Goal: Contribute content: Add original content to the website for others to see

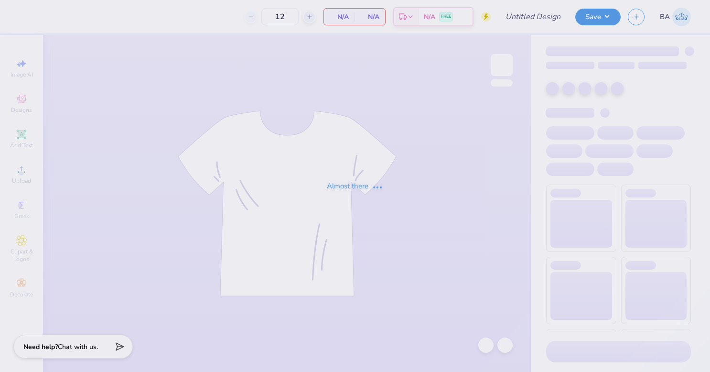
type input "[PERSON_NAME] Dance Club Ballet"
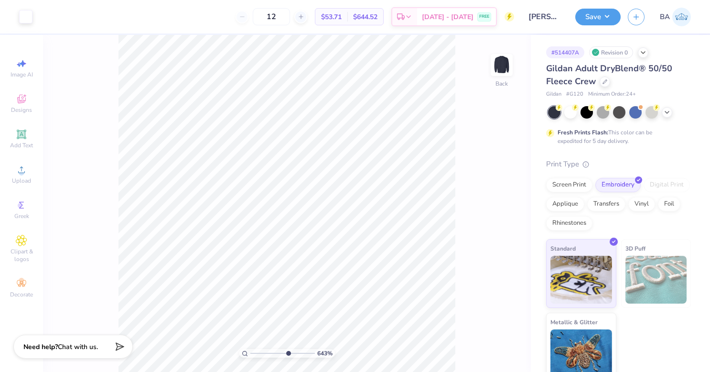
drag, startPoint x: 254, startPoint y: 354, endPoint x: 287, endPoint y: 354, distance: 33.0
click at [287, 354] on input "range" at bounding box center [282, 353] width 65 height 9
drag, startPoint x: 273, startPoint y: 350, endPoint x: 263, endPoint y: 352, distance: 10.2
type input "2.7"
click at [263, 352] on input "range" at bounding box center [282, 353] width 65 height 9
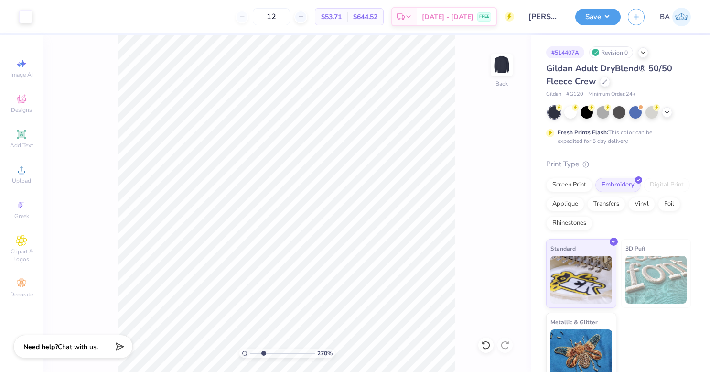
click at [21, 135] on icon at bounding box center [21, 133] width 9 height 9
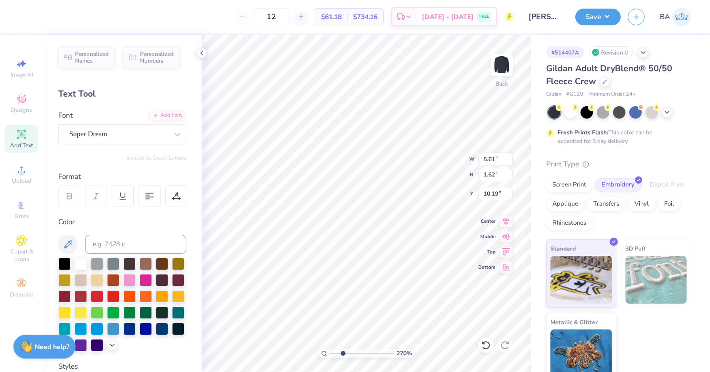
scroll to position [8, 2]
type textarea "®"
click at [124, 133] on div "Super Dream" at bounding box center [118, 134] width 100 height 15
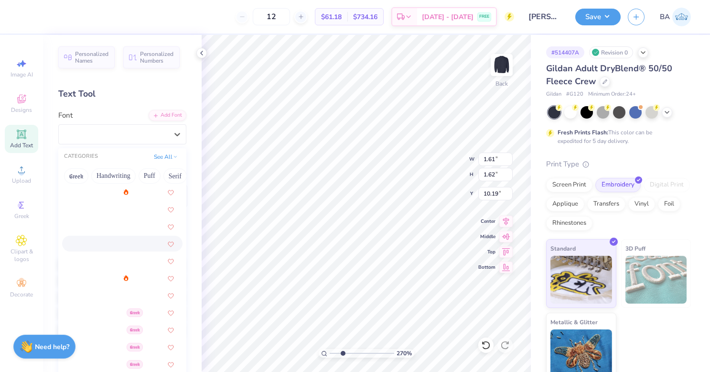
scroll to position [54, 0]
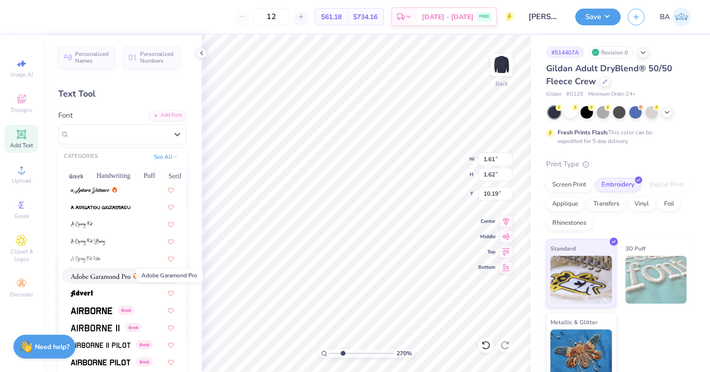
click at [118, 274] on img at bounding box center [101, 276] width 60 height 7
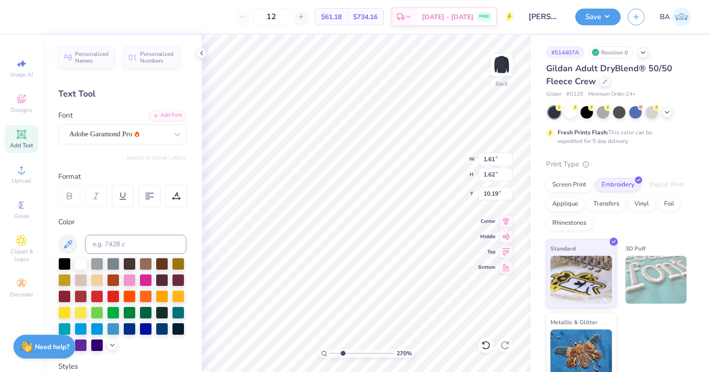
type input "0.60"
type input "0.59"
type input "10.71"
type input "8.35"
type input "0.36"
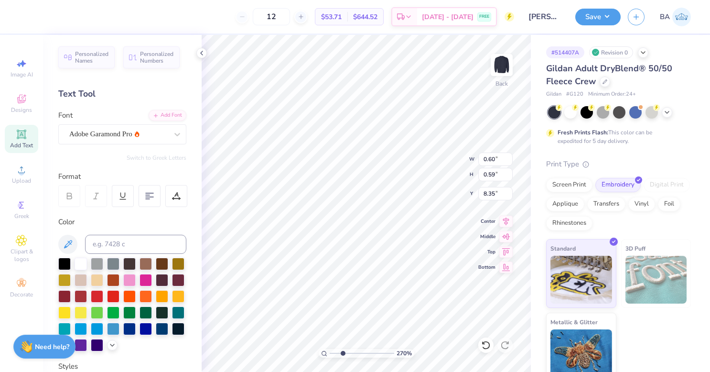
type input "0.35"
type input "7.35"
type input "5.63"
click at [361, 353] on input "range" at bounding box center [362, 353] width 65 height 9
type input "0.18"
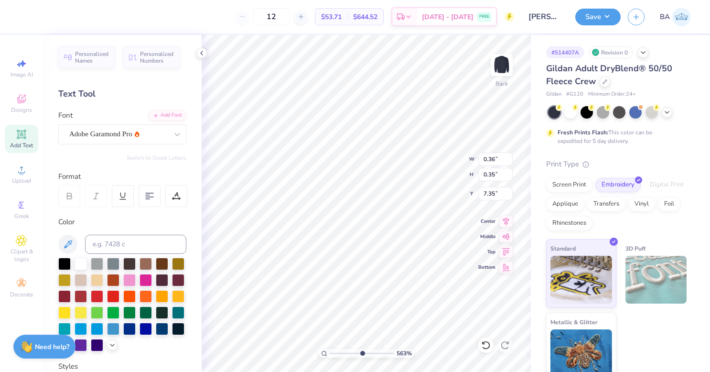
type input "0.18"
type input "6.47"
type input "6.42"
type input "3.11283538417031"
type input "6.60"
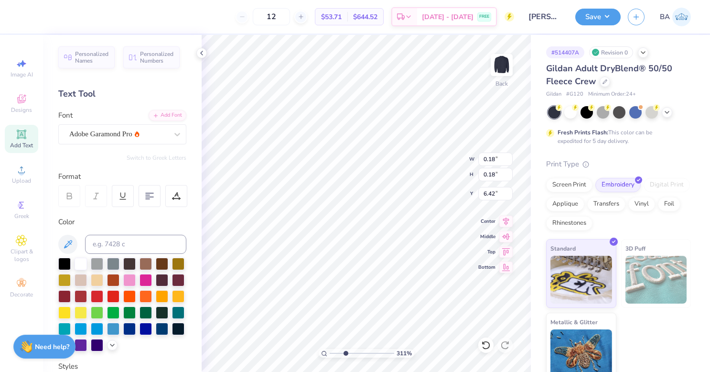
type input "3.11283538417031"
type input "6.48"
click at [592, 19] on button "Save" at bounding box center [597, 17] width 45 height 17
type input "3.11283538417031"
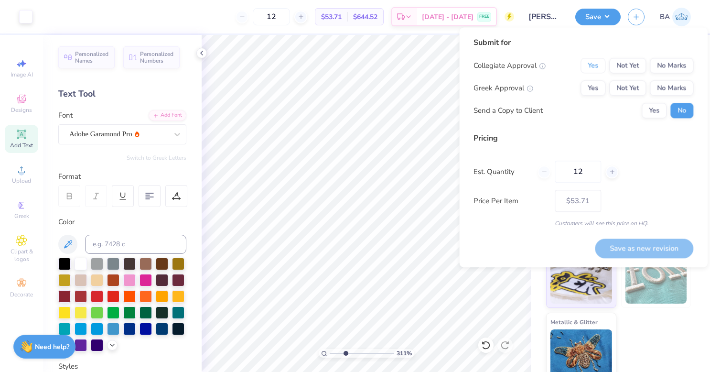
click at [596, 69] on button "Yes" at bounding box center [593, 65] width 25 height 15
click at [671, 86] on button "No Marks" at bounding box center [671, 87] width 43 height 15
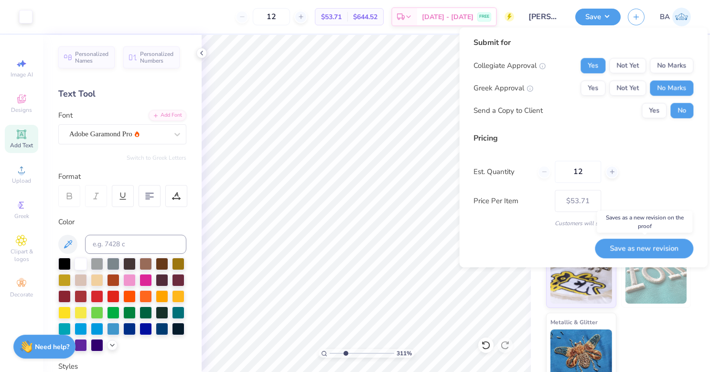
click at [644, 248] on button "Save as new revision" at bounding box center [644, 248] width 98 height 20
type input "$53.71"
type input "3.11283538417031"
